Goal: Check status

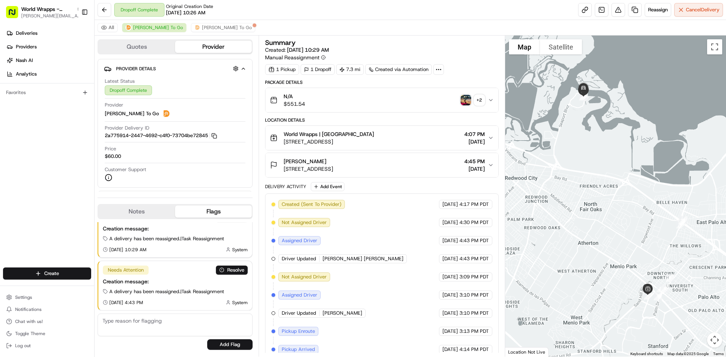
click at [542, 133] on div at bounding box center [615, 197] width 221 height 322
